Goal: Task Accomplishment & Management: Manage account settings

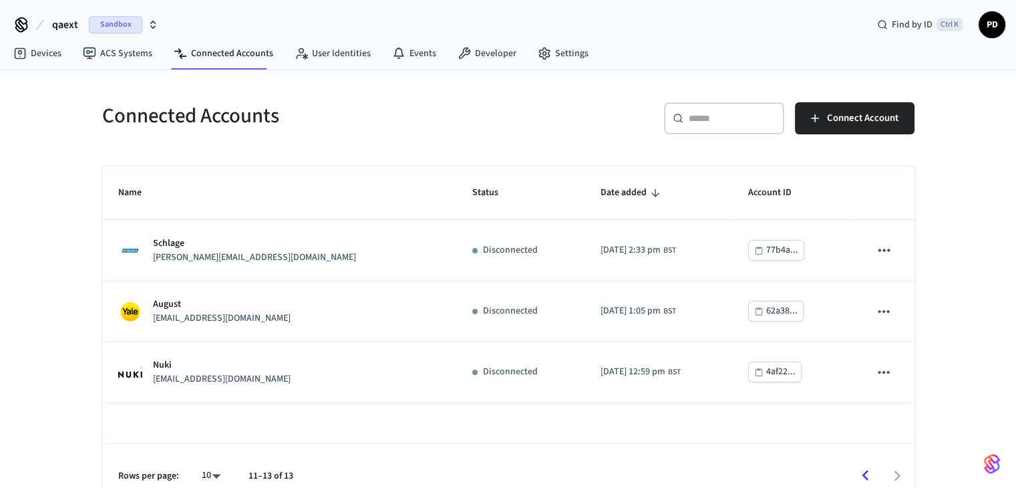
click at [747, 112] on input "text" at bounding box center [732, 118] width 87 height 13
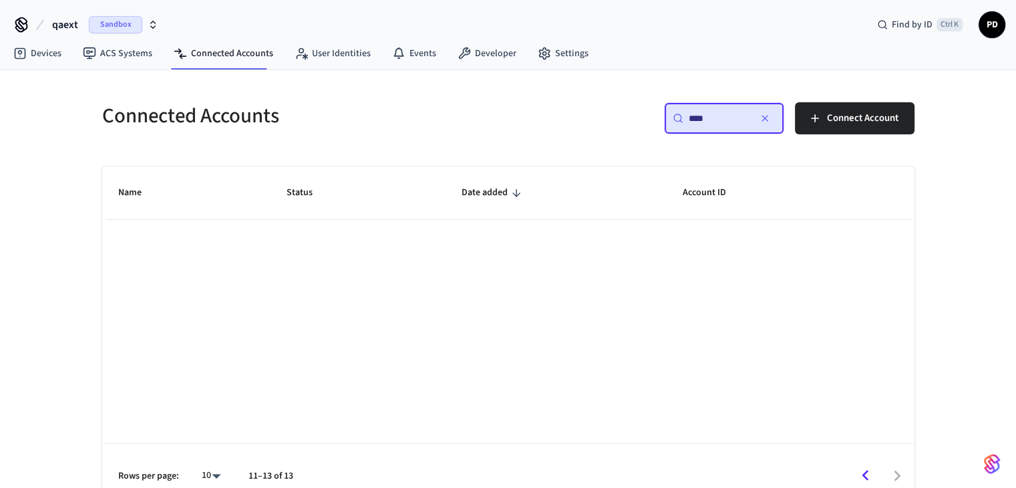
scroll to position [19, 0]
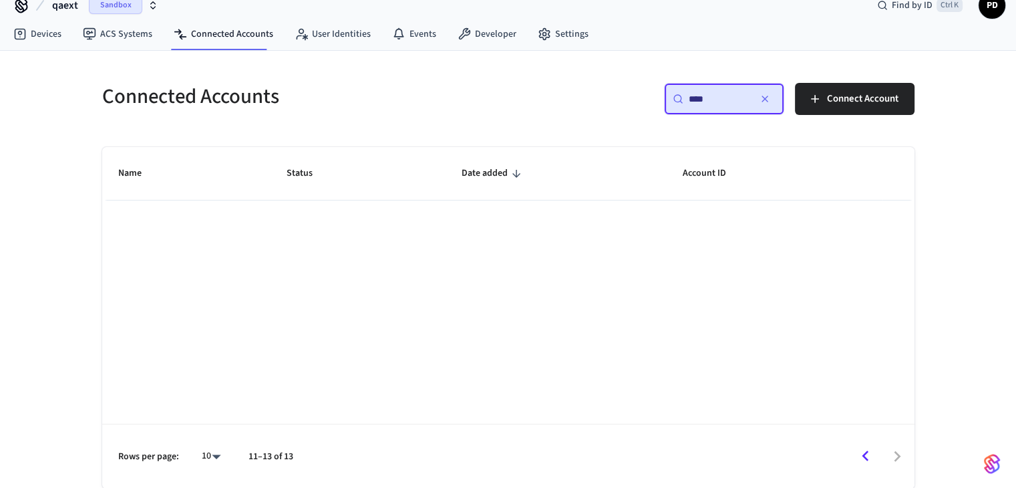
type input "****"
click at [875, 451] on icon "Go to previous page" at bounding box center [865, 456] width 21 height 21
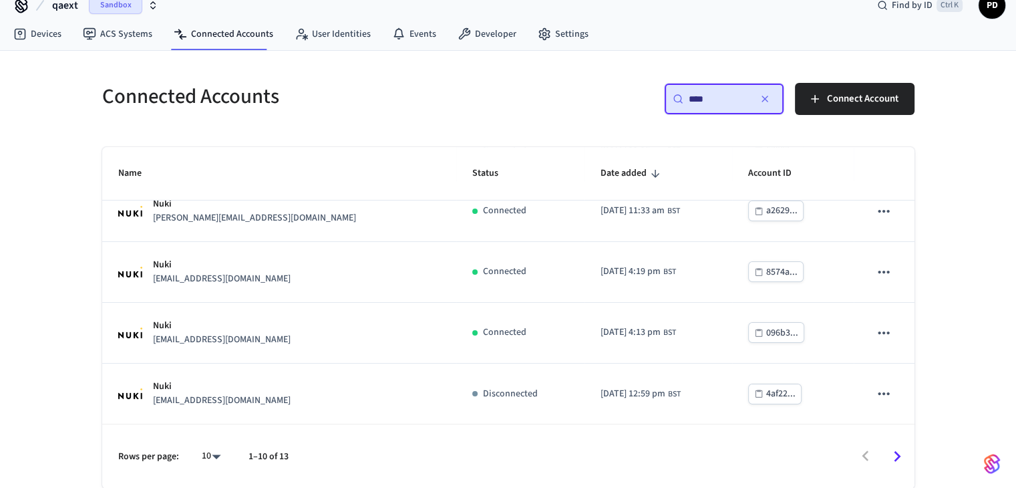
scroll to position [142, 0]
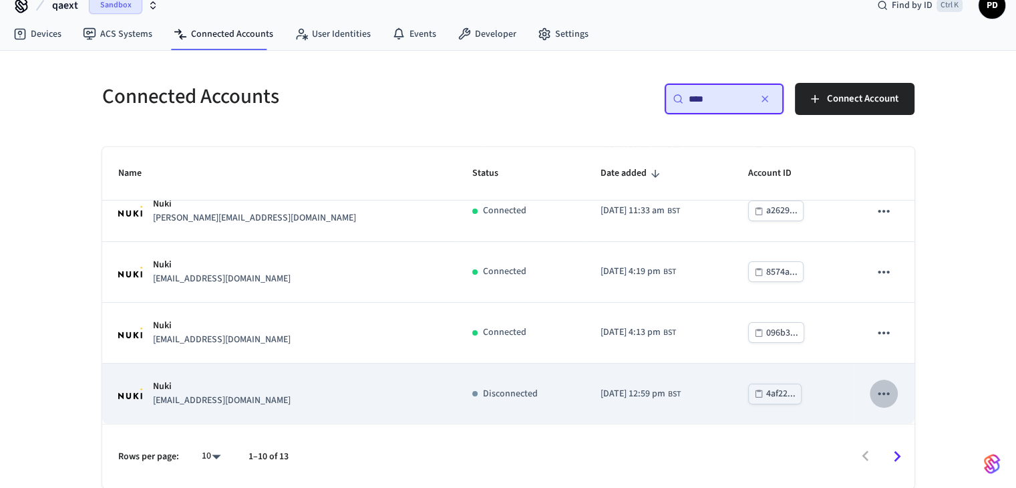
click at [878, 392] on icon "sticky table" at bounding box center [883, 393] width 11 height 3
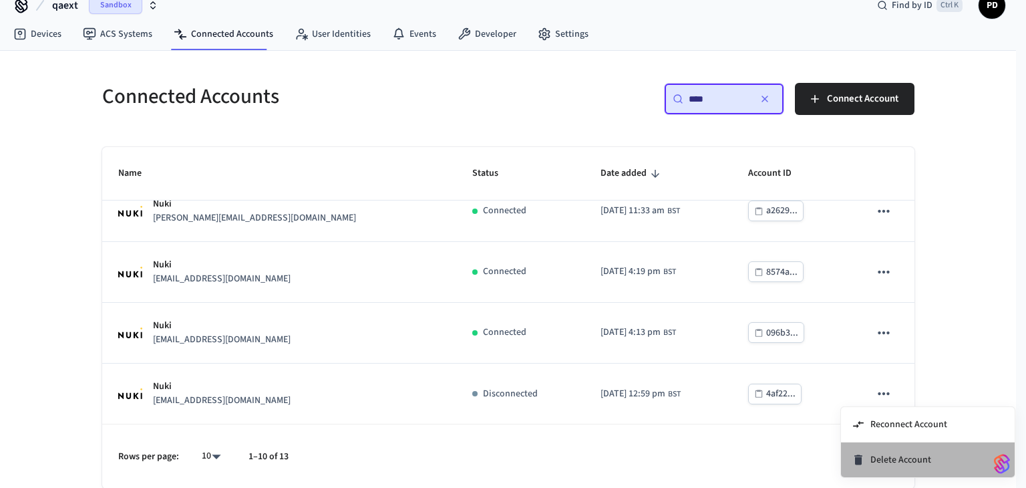
click at [876, 459] on span "Delete Account" at bounding box center [900, 459] width 61 height 13
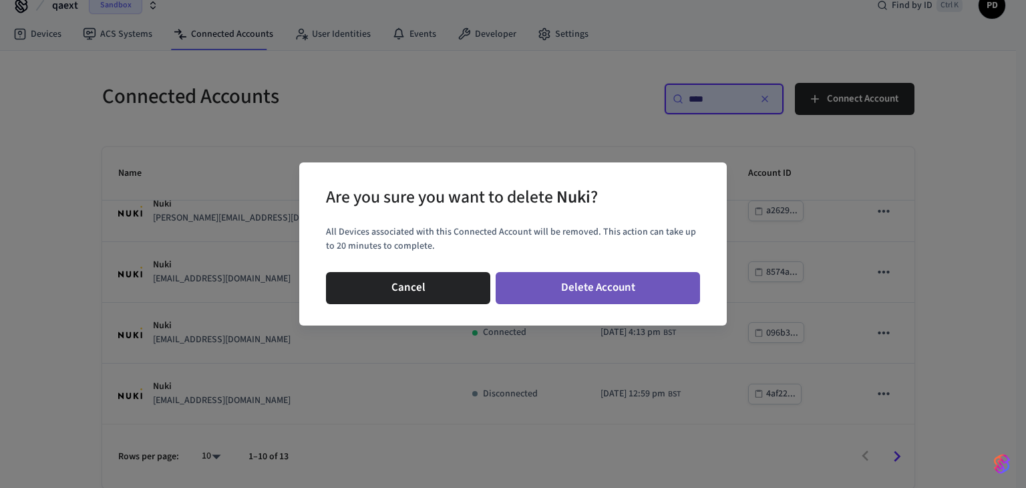
click at [606, 292] on button "Delete Account" at bounding box center [598, 288] width 204 height 32
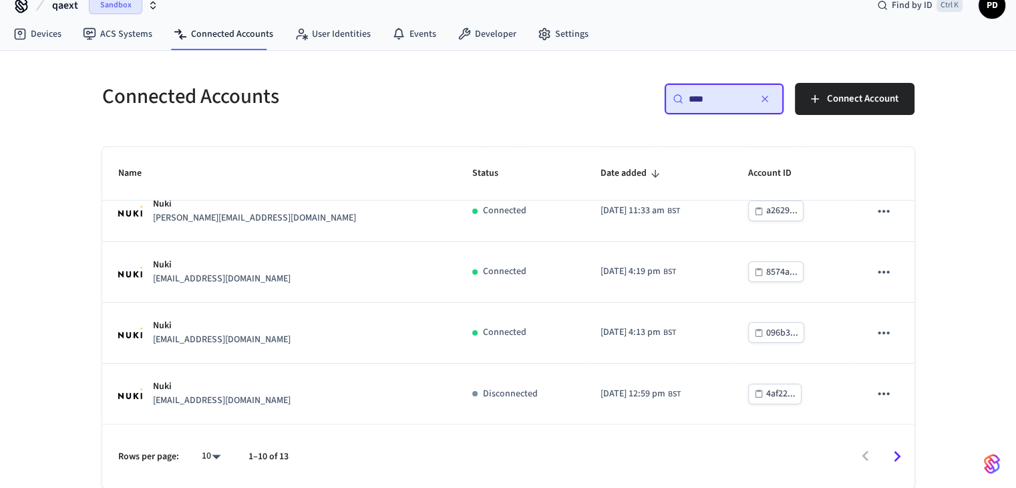
click at [681, 104] on div "​ **** ​" at bounding box center [724, 99] width 120 height 32
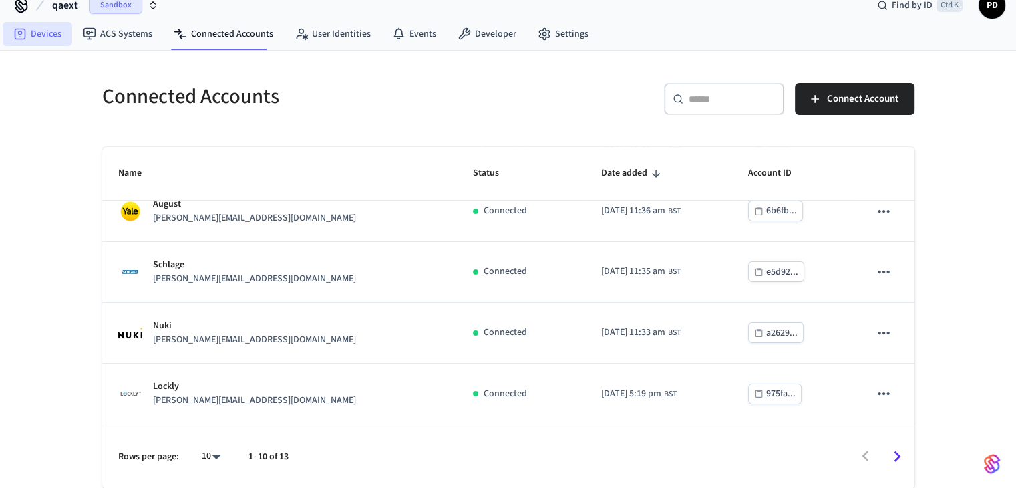
click at [44, 42] on link "Devices" at bounding box center [37, 34] width 69 height 24
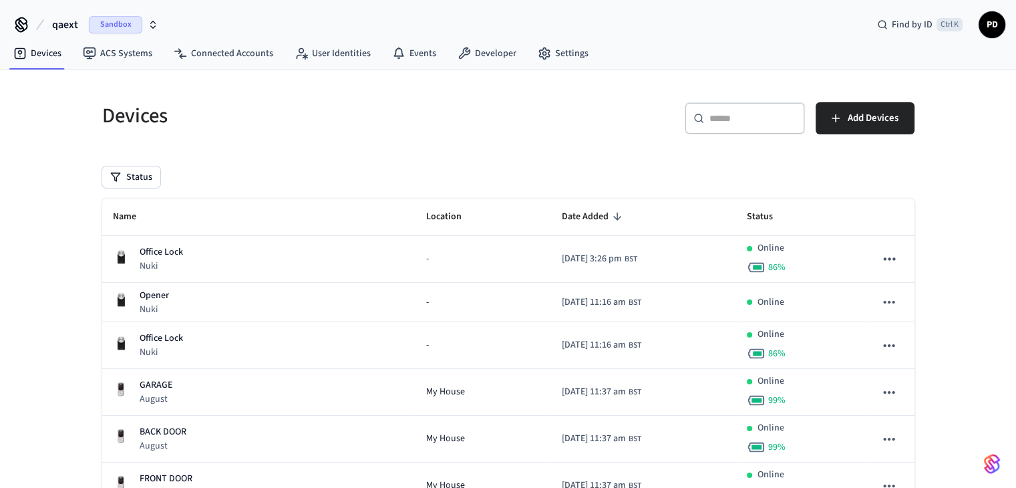
click at [735, 129] on div "​ ​" at bounding box center [745, 118] width 120 height 32
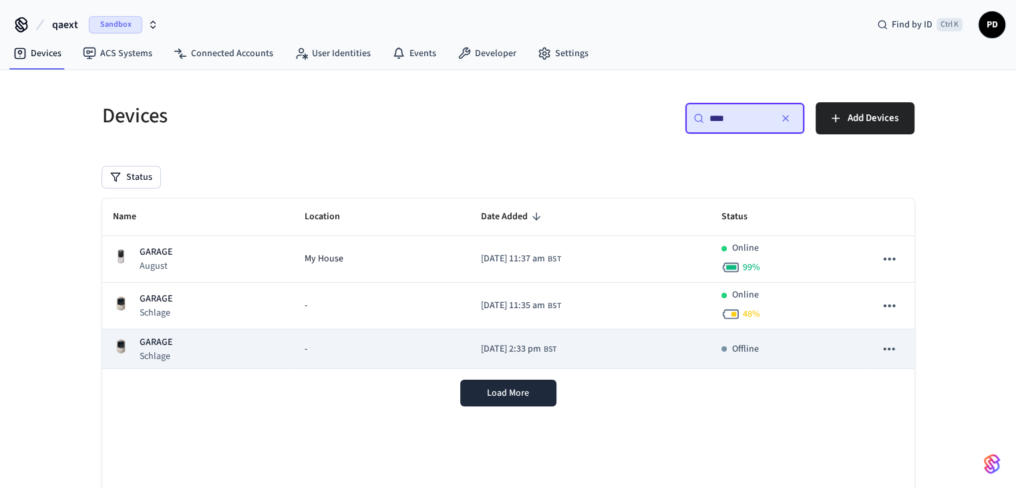
type input "****"
click at [890, 346] on icon "sticky table" at bounding box center [888, 348] width 17 height 17
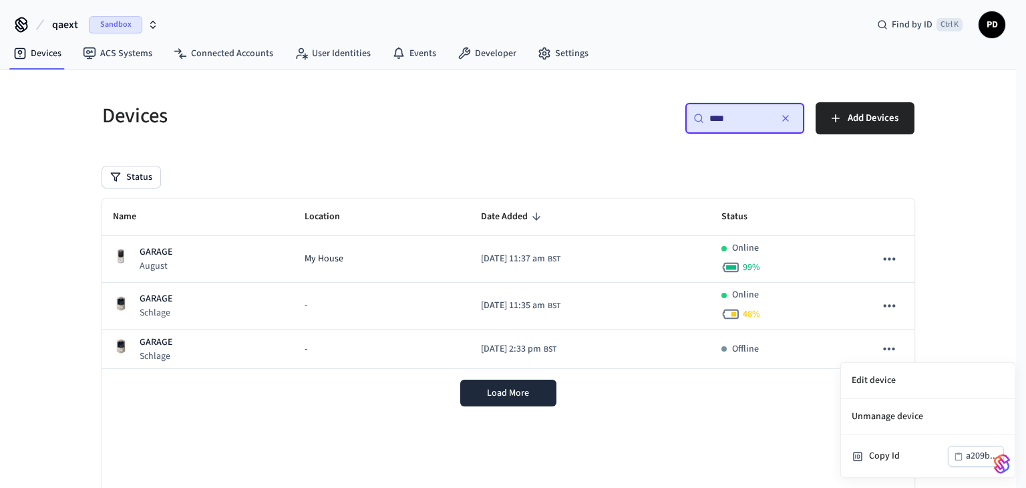
click at [224, 55] on div at bounding box center [513, 244] width 1026 height 488
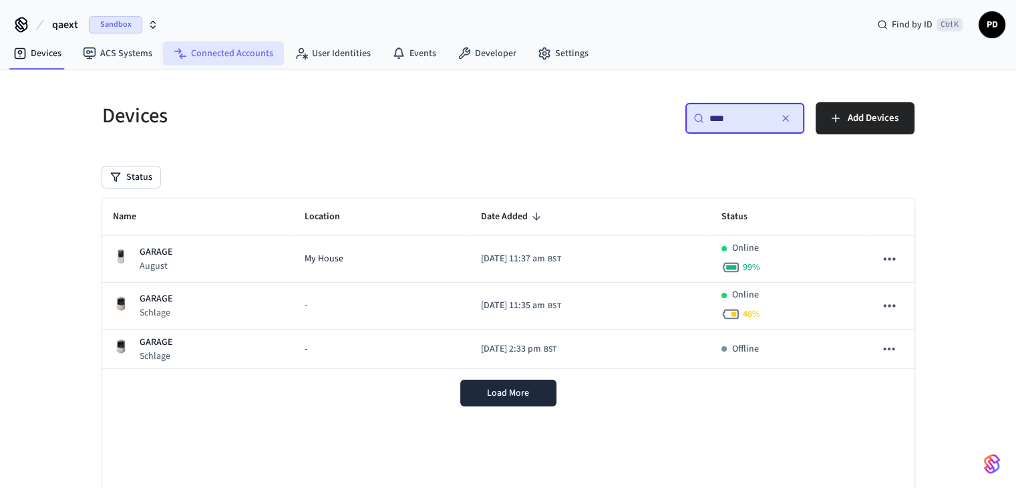
click at [230, 53] on link "Connected Accounts" at bounding box center [223, 53] width 121 height 24
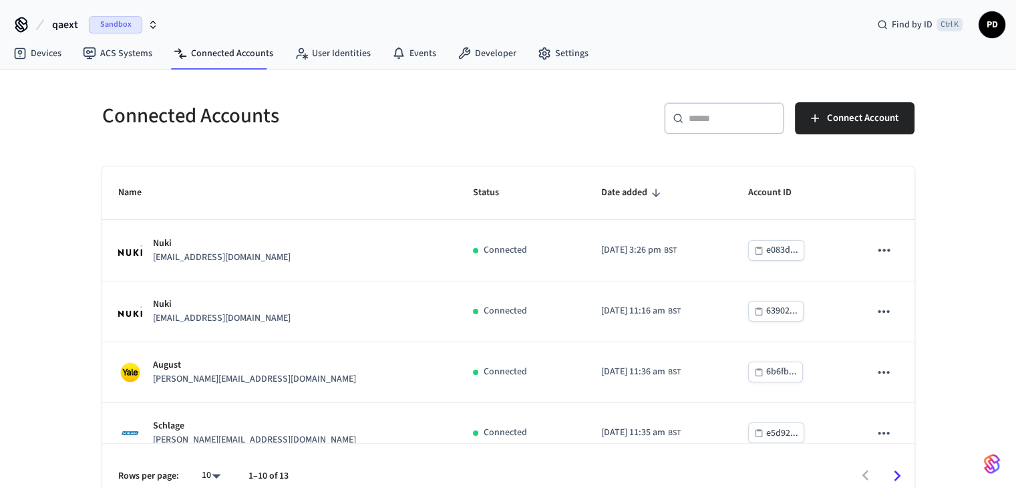
click at [708, 129] on div "​ ​" at bounding box center [724, 118] width 120 height 32
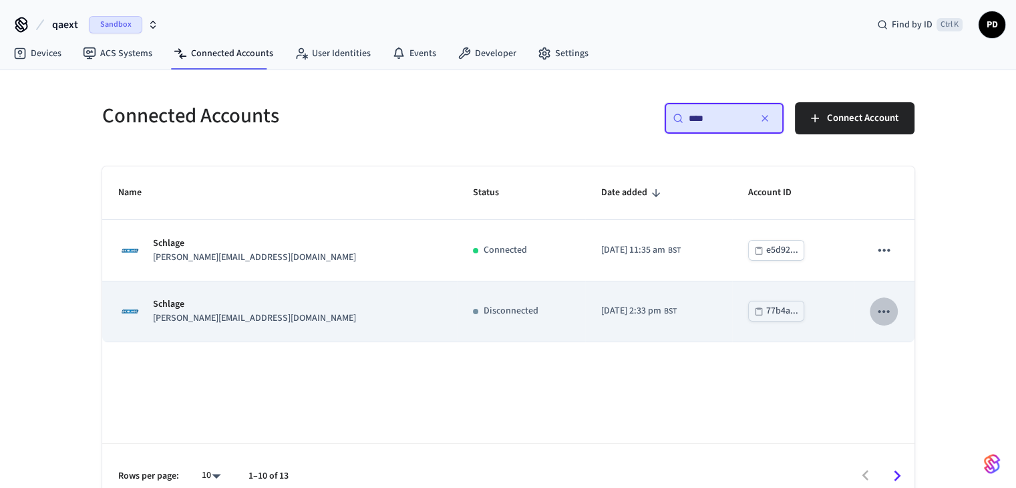
click at [889, 305] on icon "sticky table" at bounding box center [883, 311] width 17 height 17
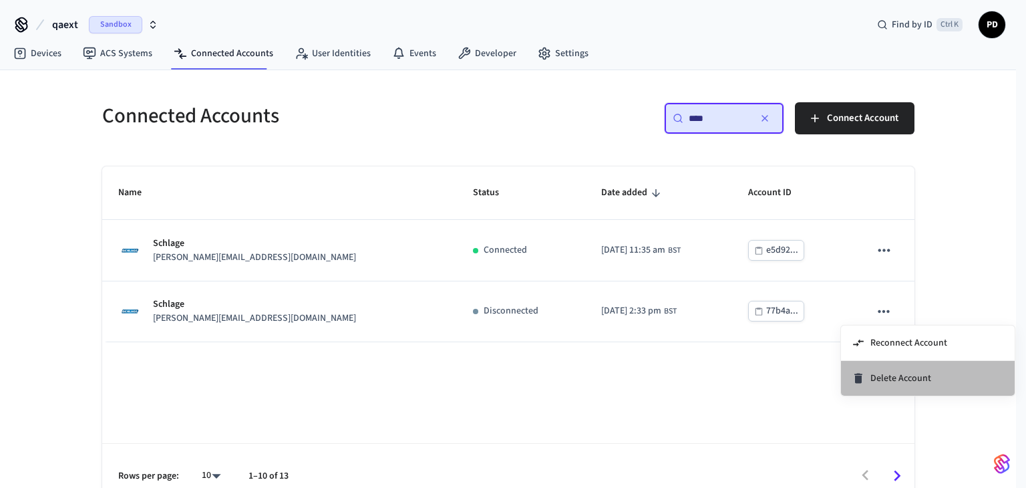
click at [882, 372] on span "Delete Account" at bounding box center [900, 377] width 61 height 13
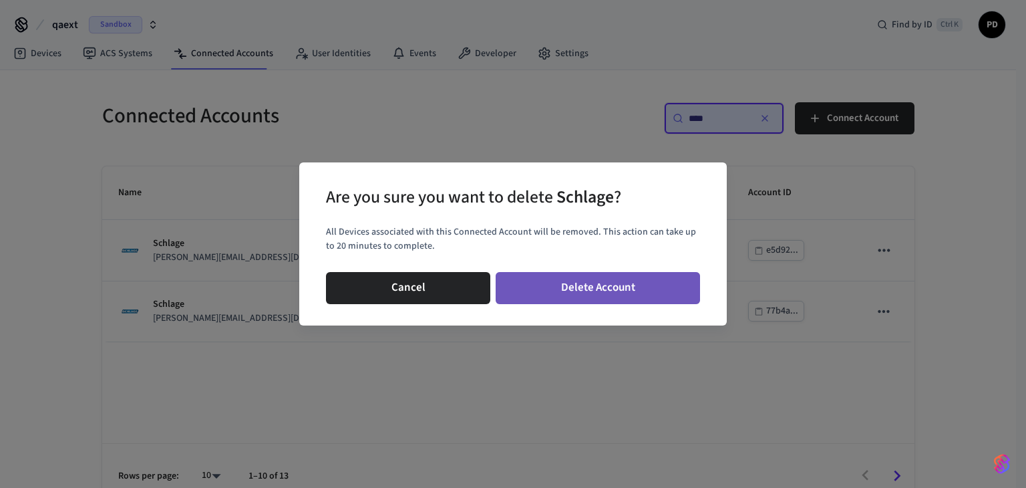
click at [652, 295] on button "Delete Account" at bounding box center [598, 288] width 204 height 32
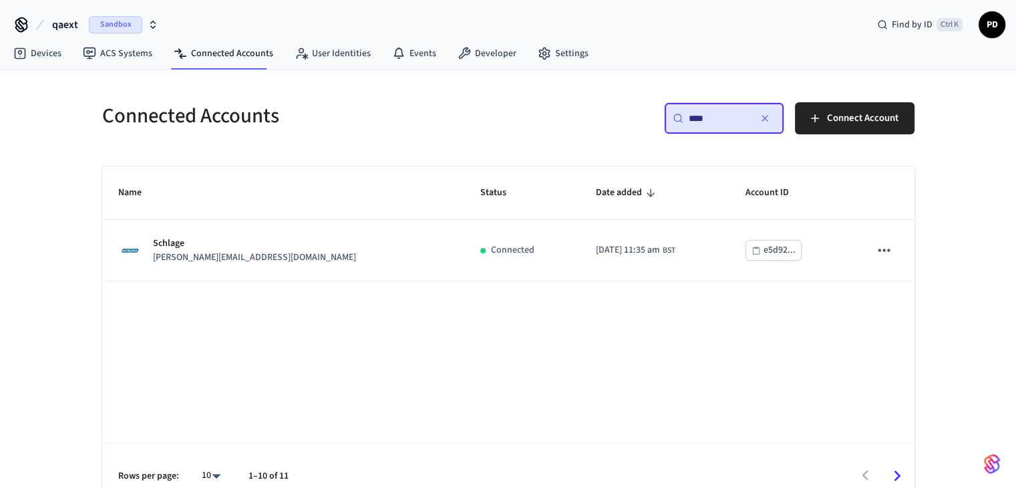
click at [714, 118] on input "****" at bounding box center [719, 118] width 60 height 13
type input "*"
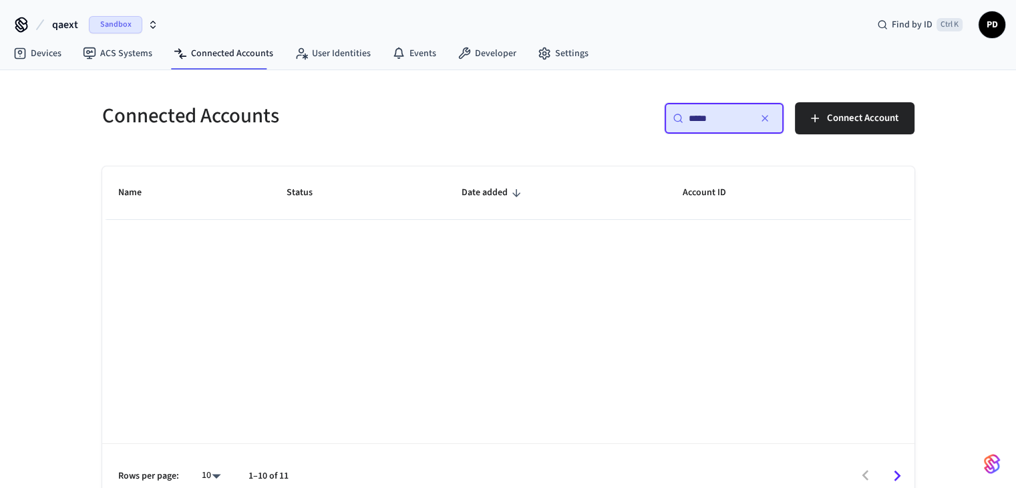
scroll to position [19, 0]
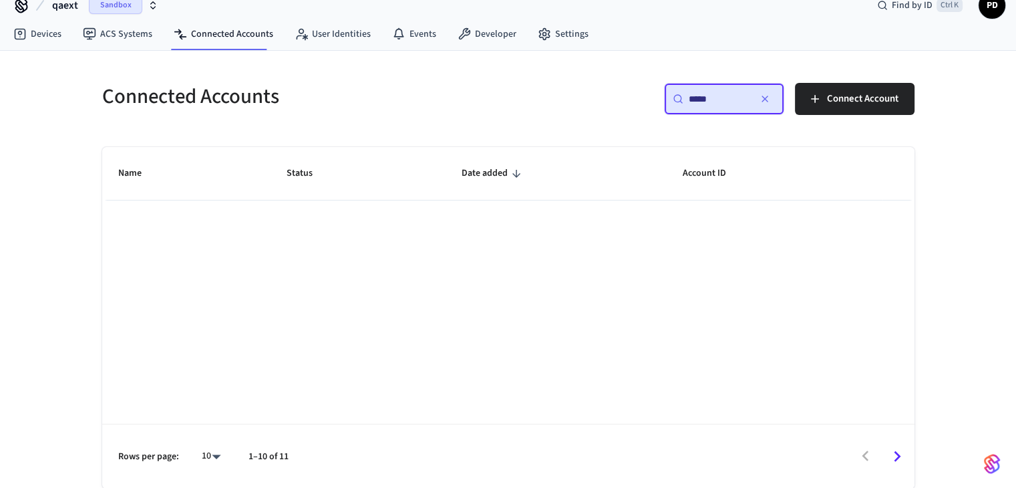
type input "*****"
click at [887, 460] on icon "Go to next page" at bounding box center [896, 456] width 21 height 21
click at [766, 94] on icon "button" at bounding box center [764, 99] width 11 height 11
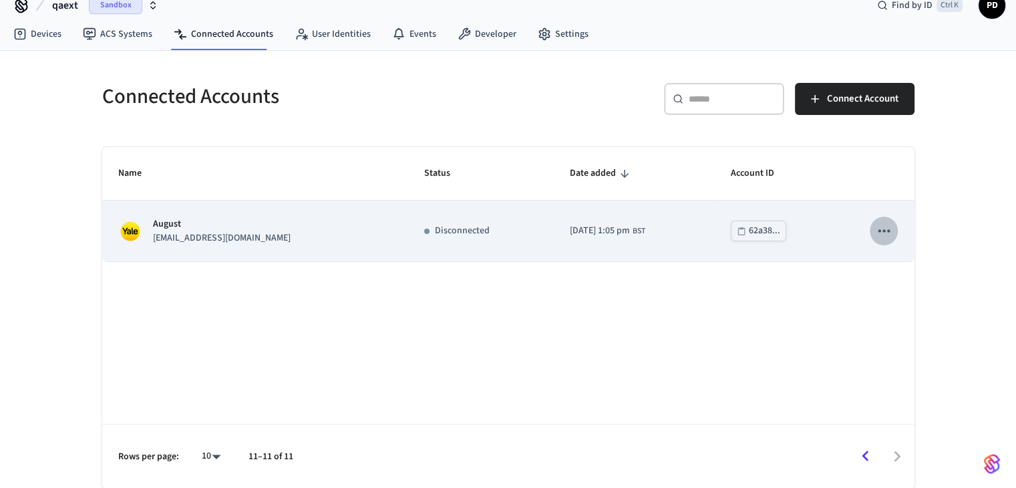
click at [884, 233] on icon "sticky table" at bounding box center [883, 230] width 17 height 17
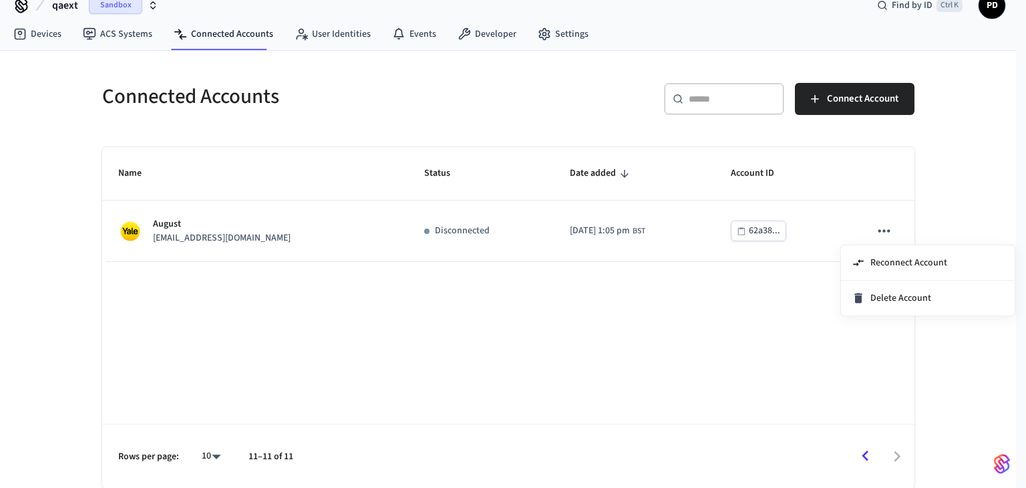
click at [898, 300] on div "Reconnect Account Delete Account" at bounding box center [513, 244] width 1026 height 488
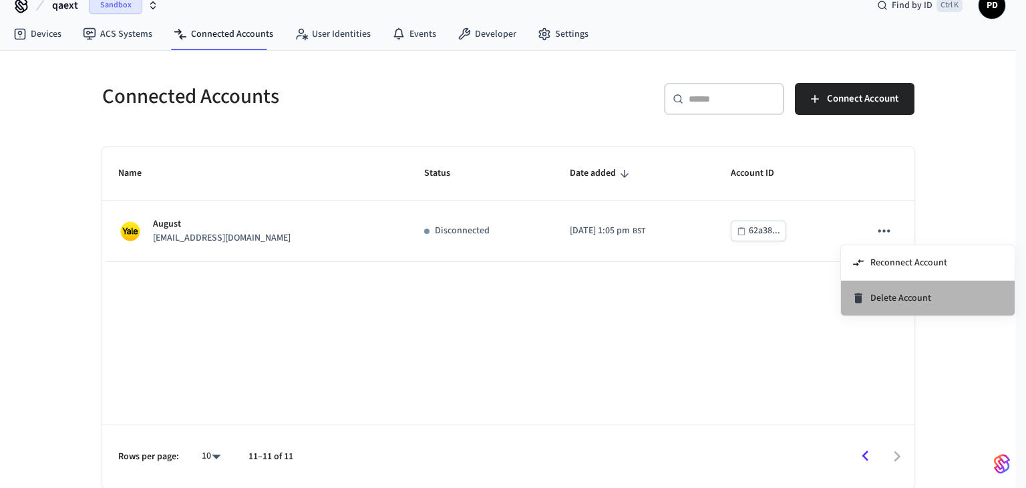
click at [904, 295] on span "Delete Account" at bounding box center [900, 297] width 61 height 13
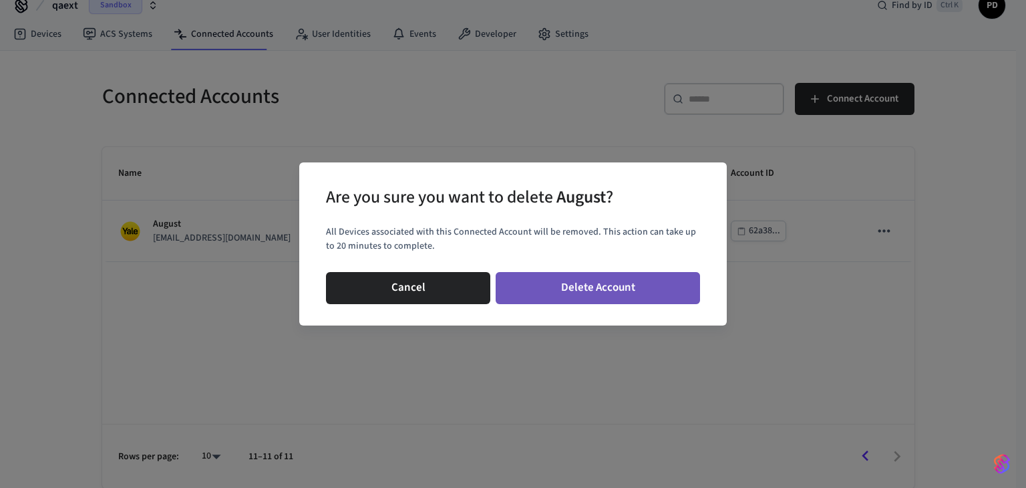
click at [601, 295] on button "Delete Account" at bounding box center [598, 288] width 204 height 32
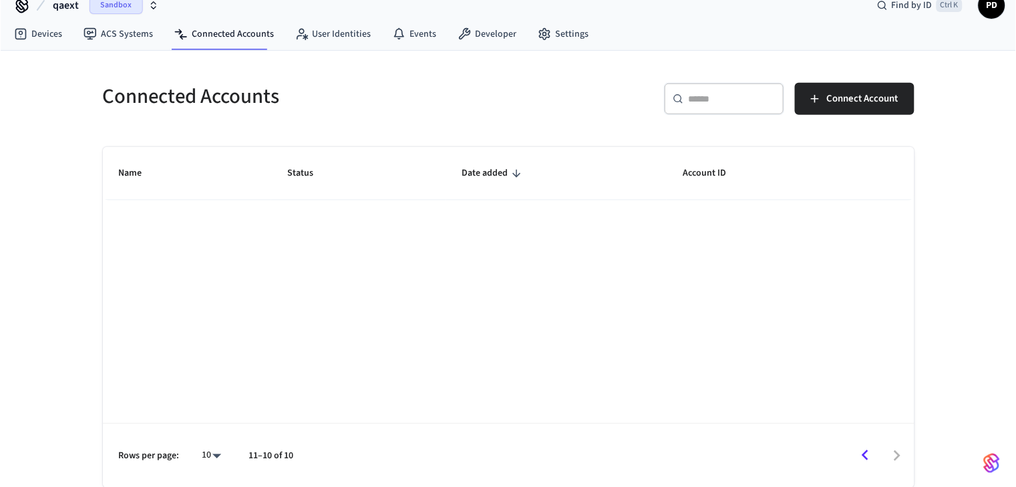
scroll to position [20, 0]
